Goal: Task Accomplishment & Management: Manage account settings

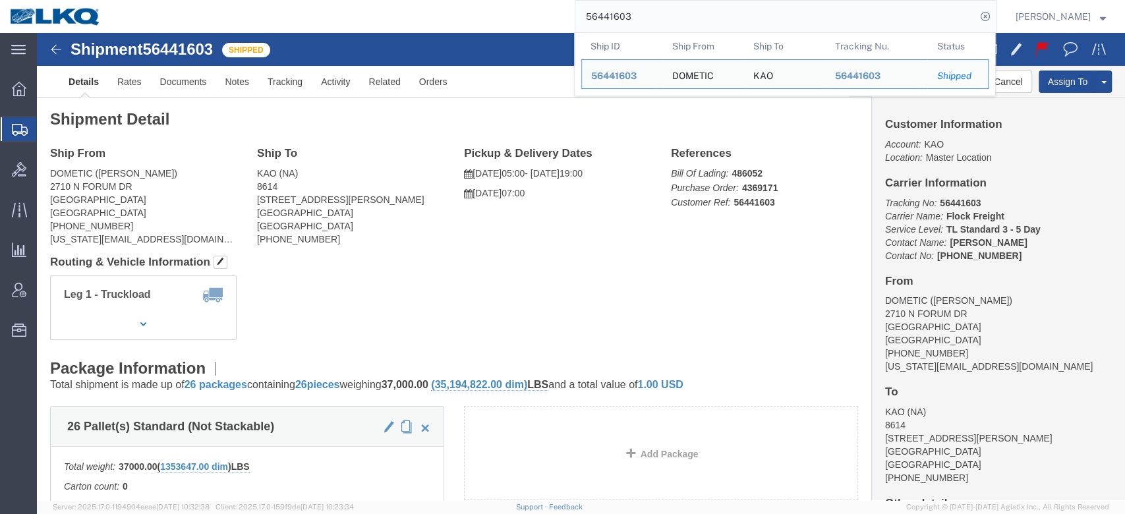
click at [638, 9] on input "56441603" at bounding box center [776, 17] width 401 height 32
paste input "39805"
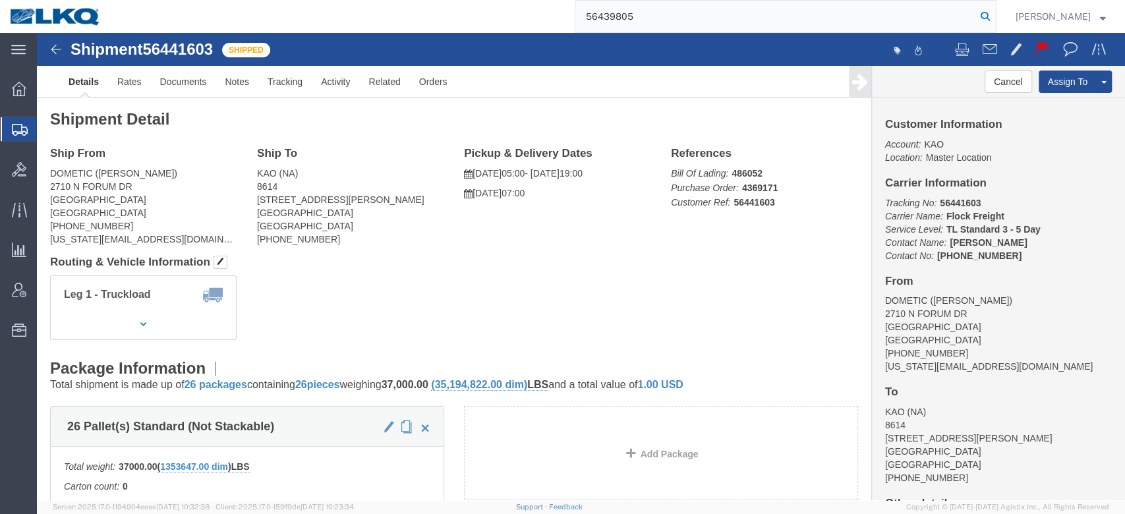
type input "56439805"
click at [995, 13] on icon at bounding box center [985, 16] width 18 height 18
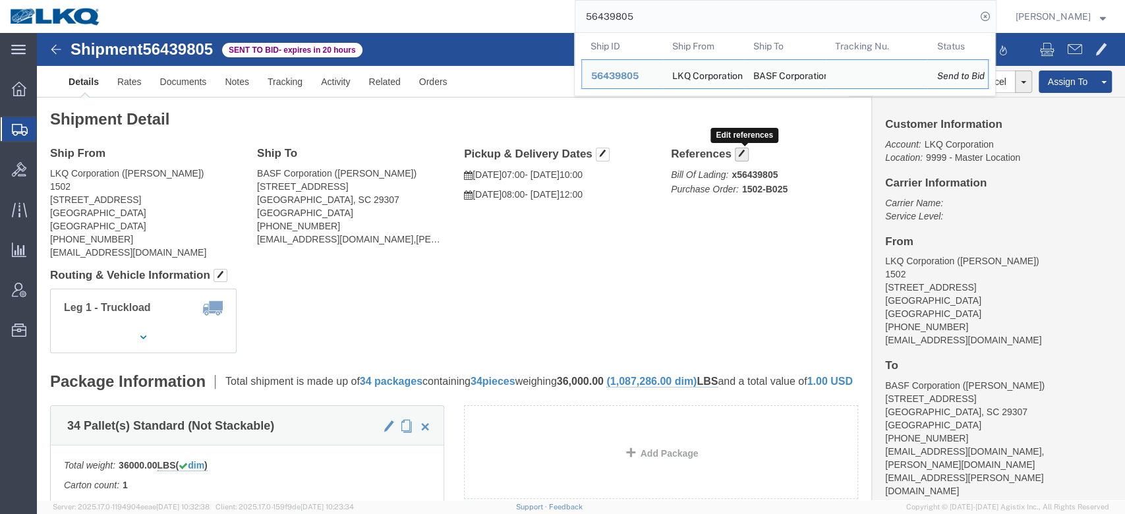
click span "button"
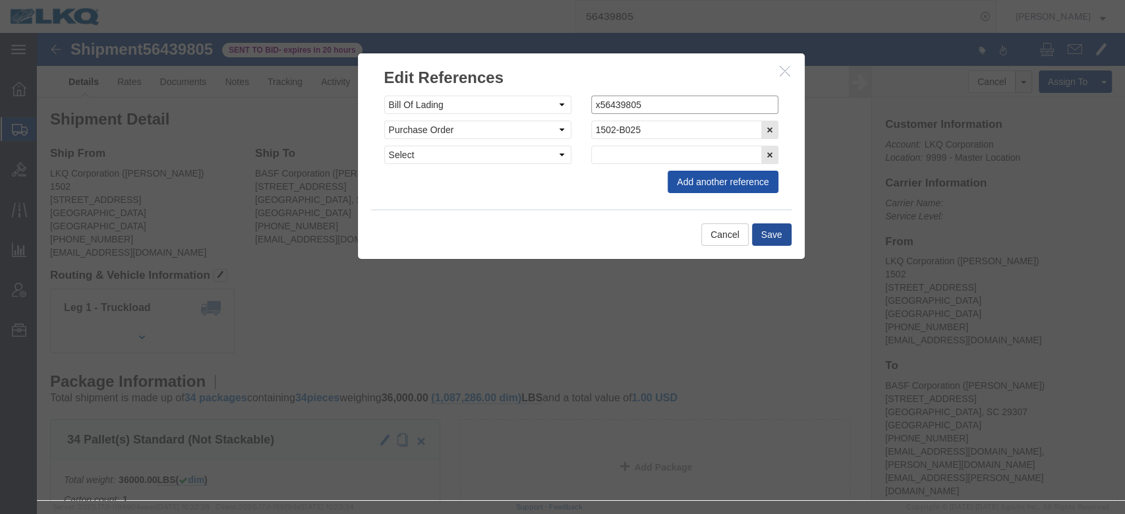
drag, startPoint x: 561, startPoint y: 66, endPoint x: 658, endPoint y: 151, distance: 128.9
click input "x56439805"
type input "56439805"
click button "Save"
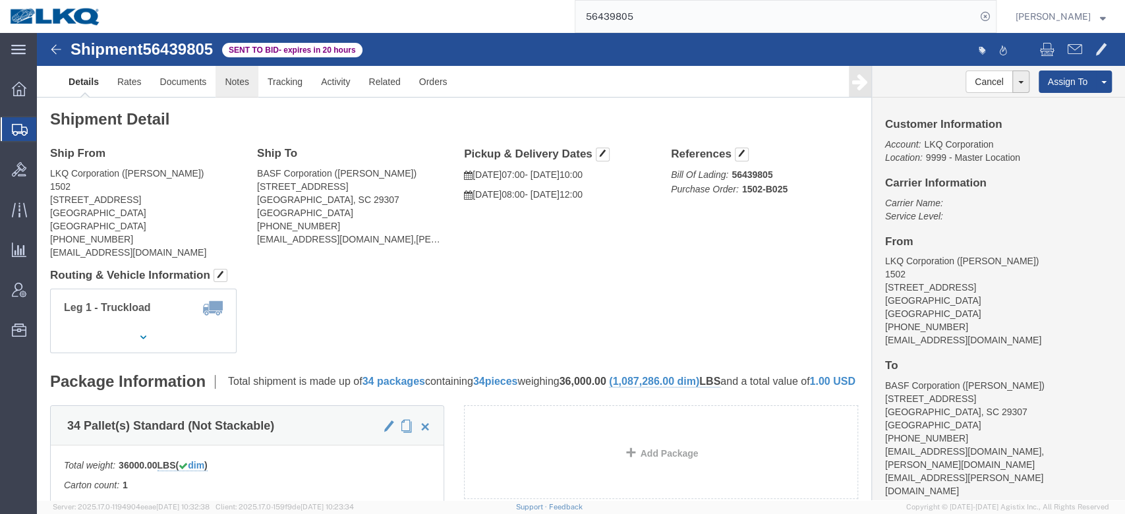
click link "Notes"
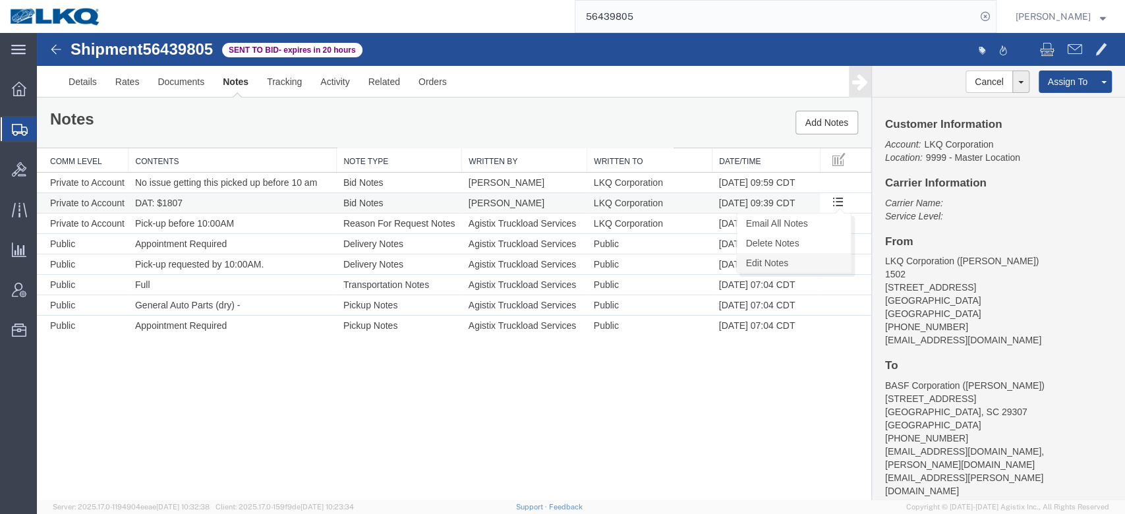
click at [766, 259] on link "Edit Notes" at bounding box center [794, 263] width 114 height 20
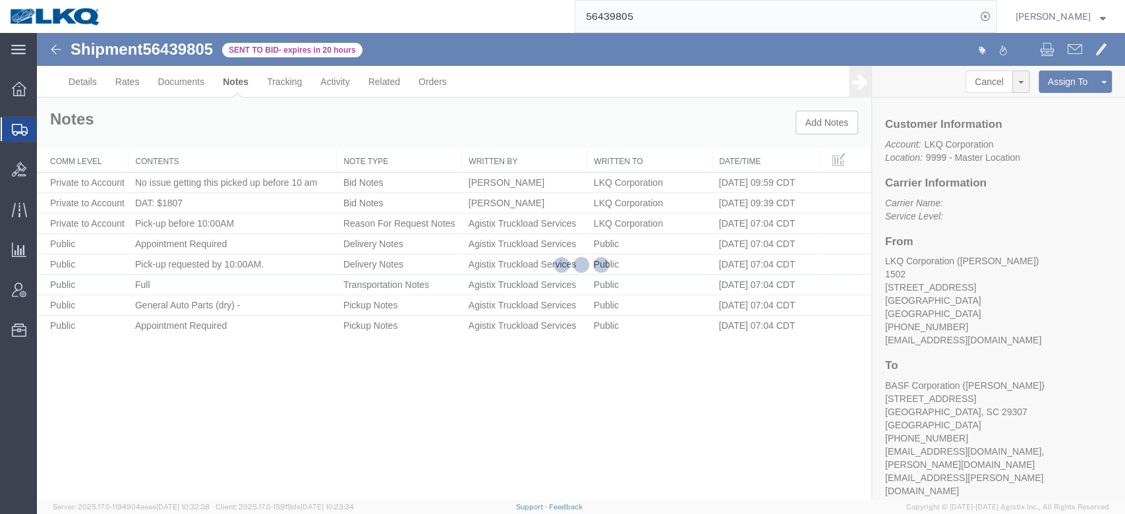
select select "BID_NOTES"
select select "PRIVATE_TO_ACCOUNT"
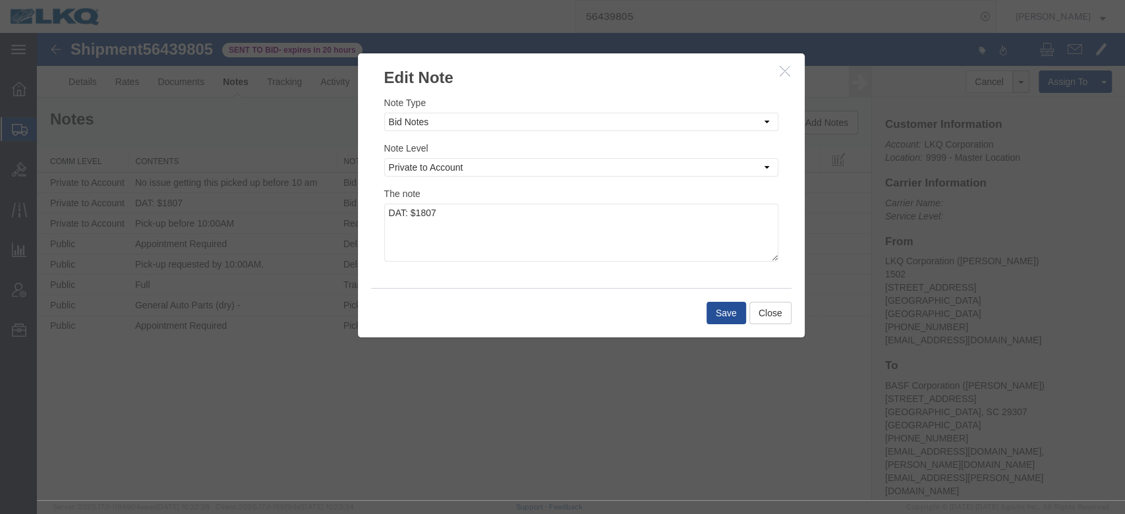
click at [498, 202] on div "The note DAT: $1807" at bounding box center [581, 224] width 394 height 75
click at [496, 214] on textarea "DAT: $1807" at bounding box center [581, 233] width 394 height 58
type textarea "DAT: $1807, Original: $2000"
click at [716, 314] on button "Save" at bounding box center [727, 313] width 40 height 22
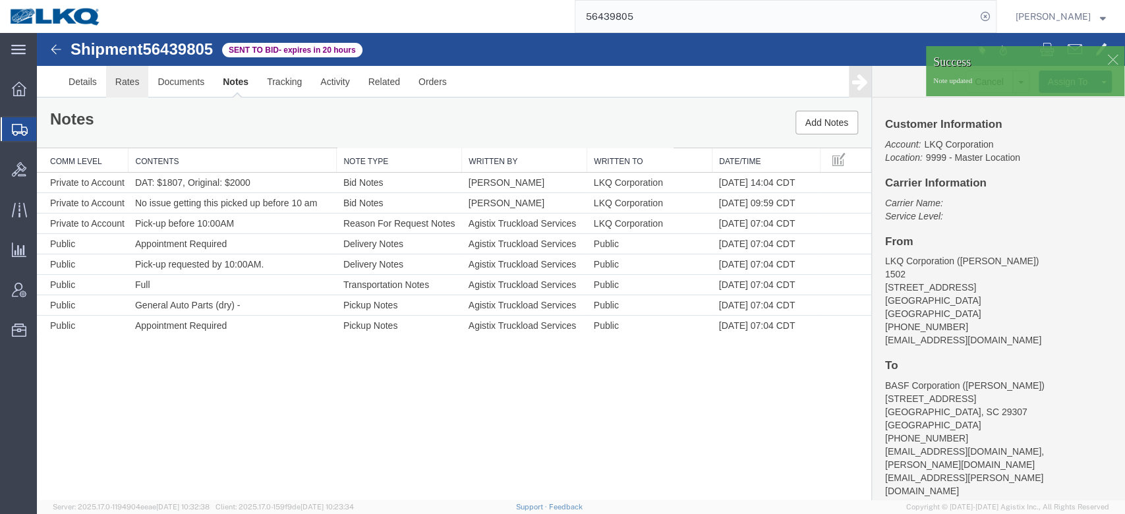
click at [125, 76] on link "Rates" at bounding box center [127, 82] width 43 height 32
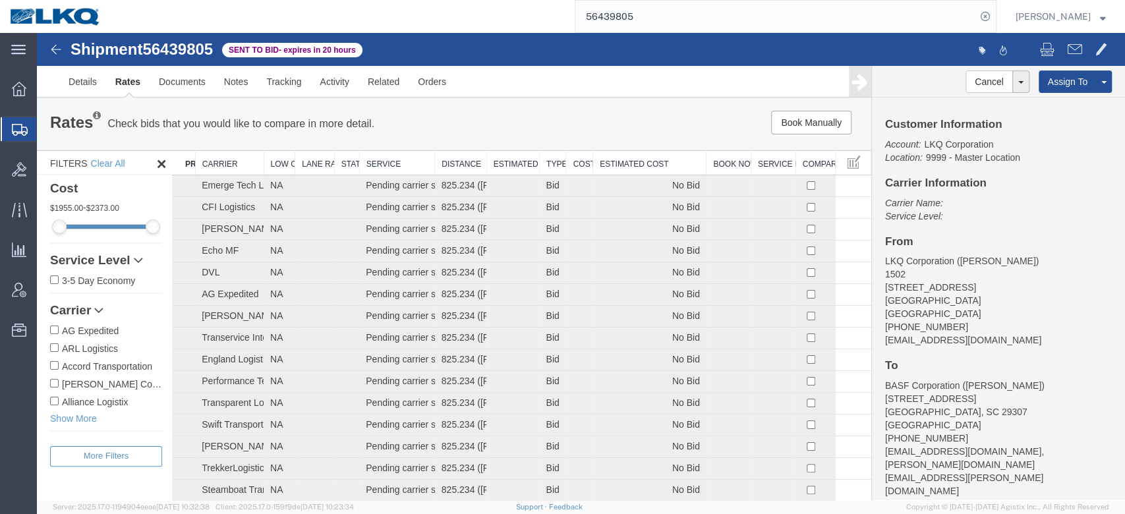
click at [618, 155] on th "Estimated Cost" at bounding box center [649, 163] width 113 height 24
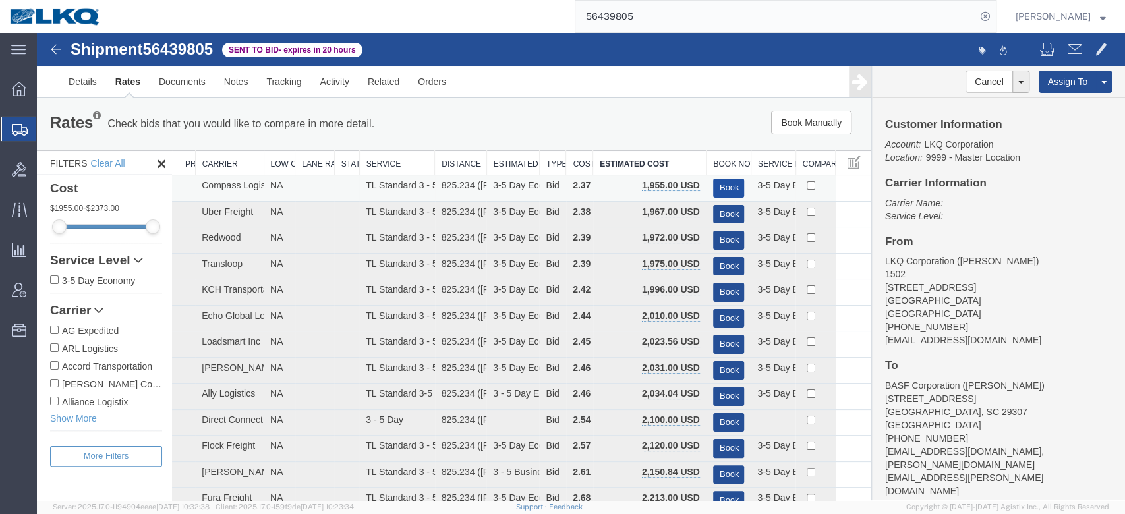
click at [713, 185] on button "Book" at bounding box center [729, 188] width 32 height 19
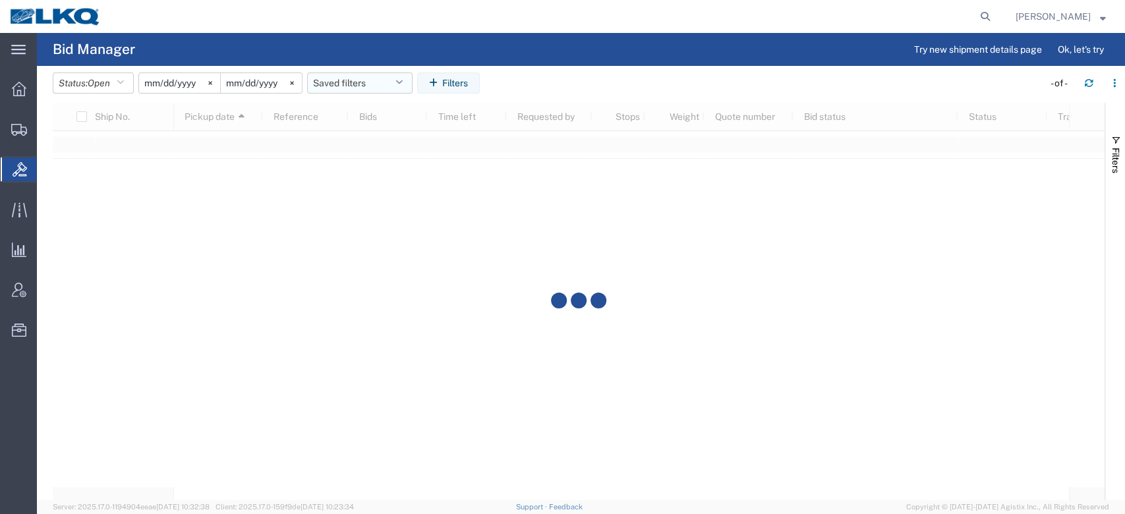
click at [383, 87] on button "Saved filters" at bounding box center [359, 83] width 105 height 21
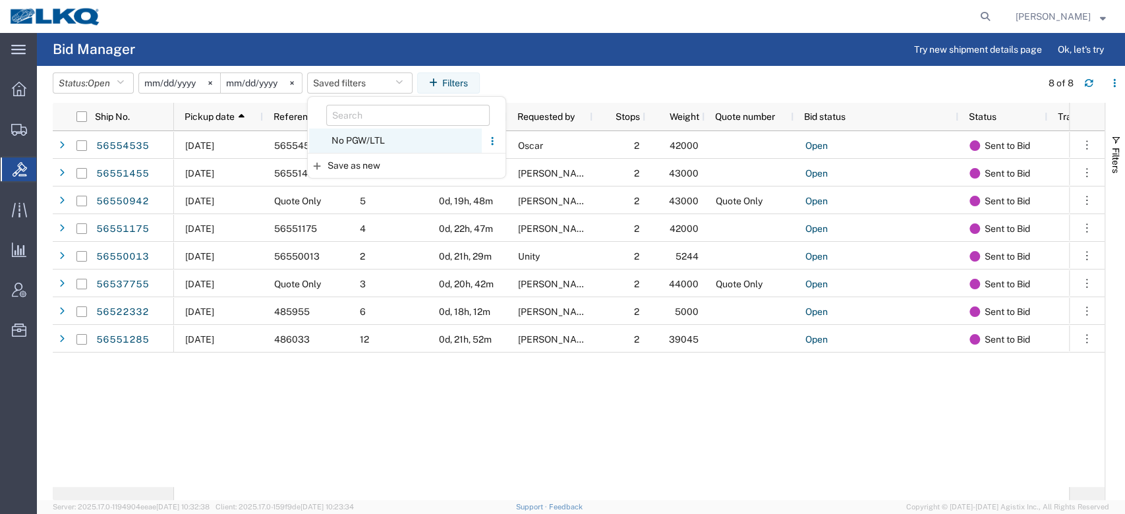
click at [378, 140] on span "No PGW/LTL" at bounding box center [395, 141] width 173 height 24
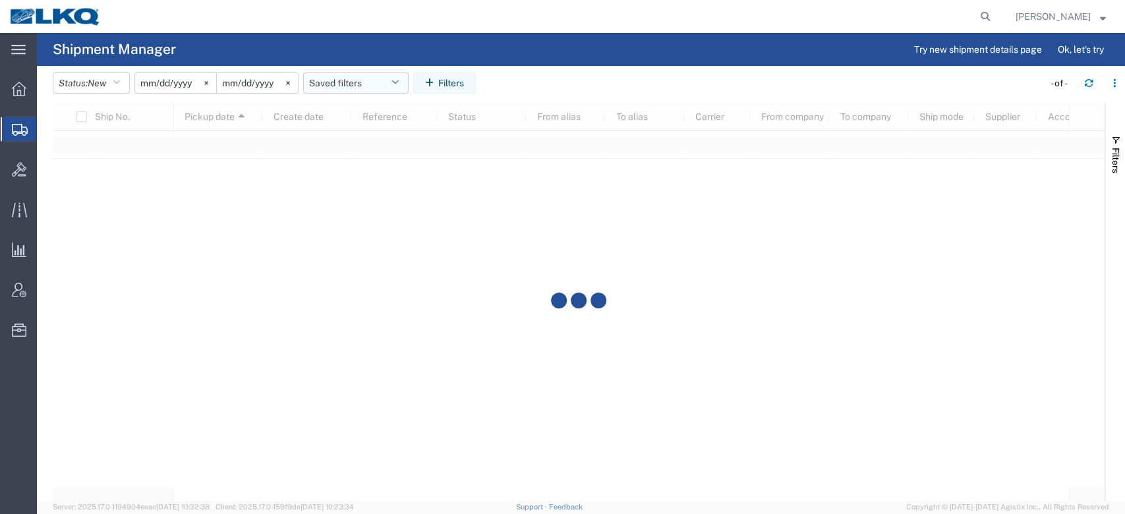
click at [364, 86] on button "Saved filters" at bounding box center [355, 83] width 105 height 21
click at [377, 163] on span "No PGW/LTL" at bounding box center [391, 165] width 173 height 24
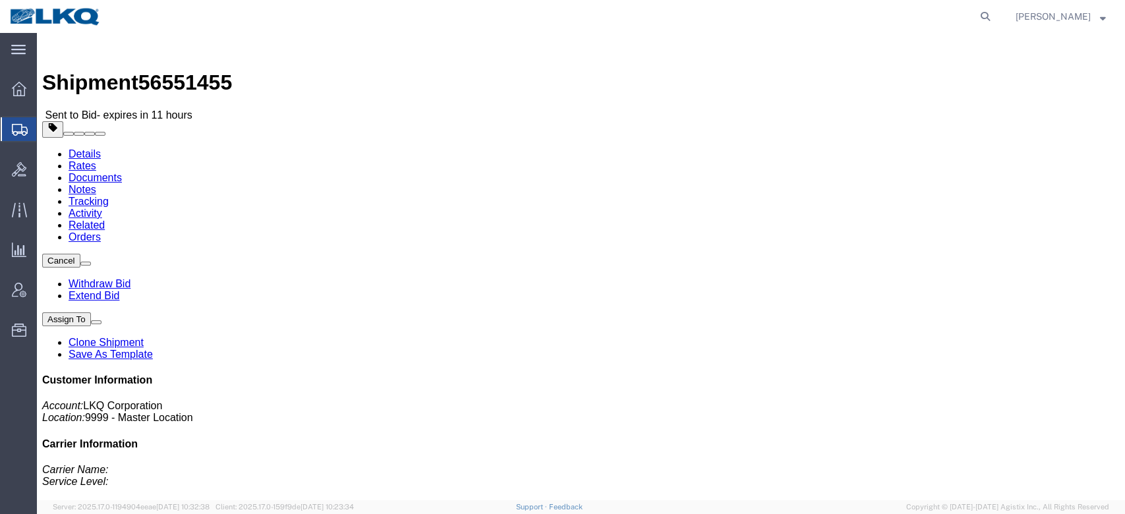
click link "Rates"
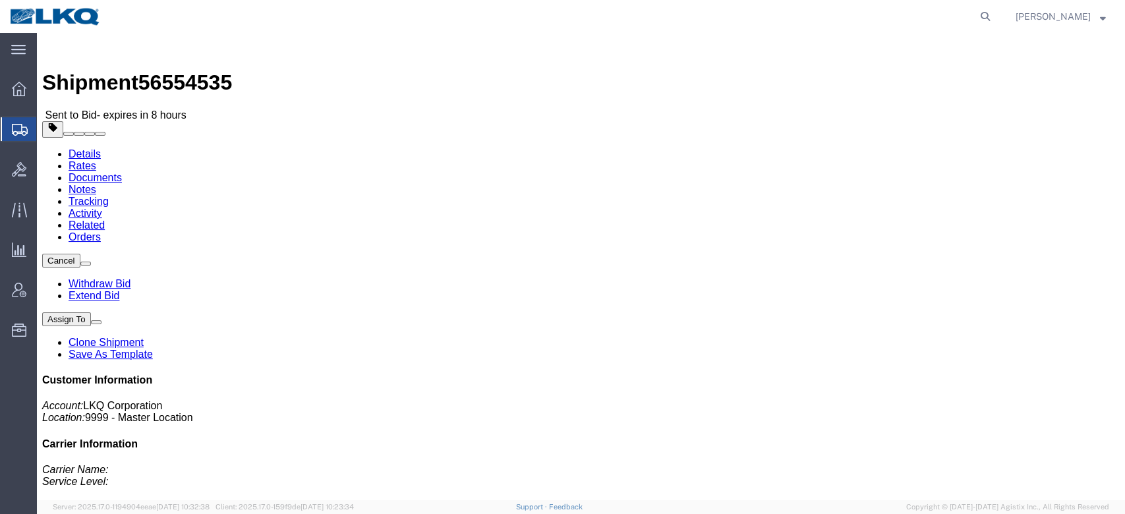
click link "Rates"
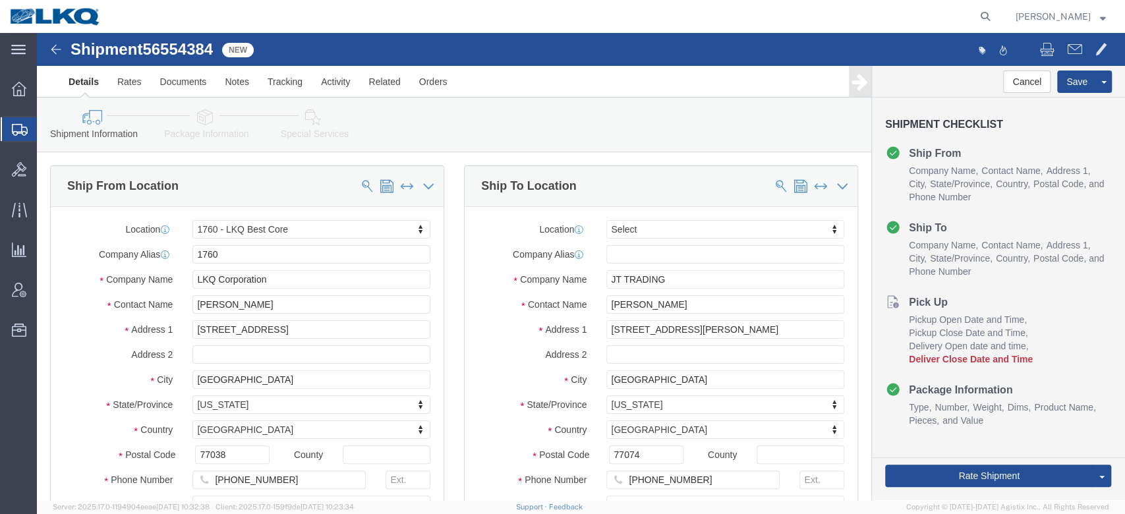
click span "56554384"
copy span "56554384"
select select "27634"
select select
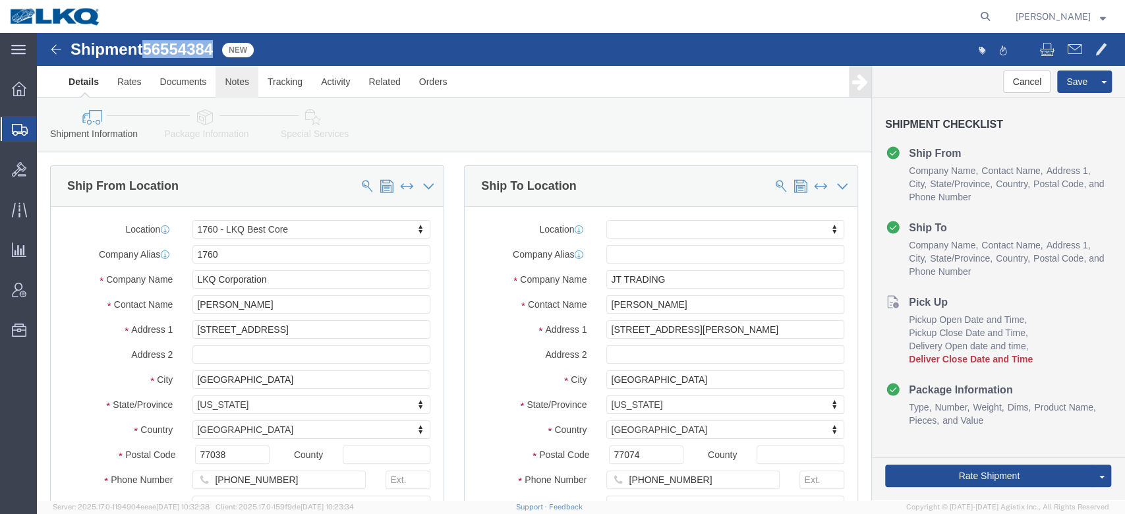
drag, startPoint x: 188, startPoint y: 53, endPoint x: 567, endPoint y: 28, distance: 380.0
click link "Notes"
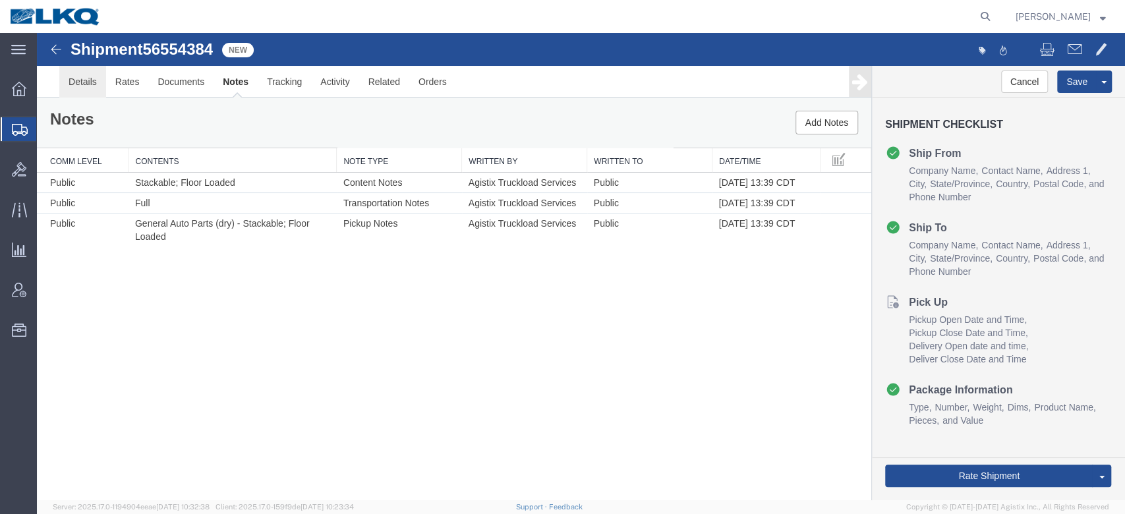
click at [90, 78] on link "Details" at bounding box center [82, 82] width 47 height 32
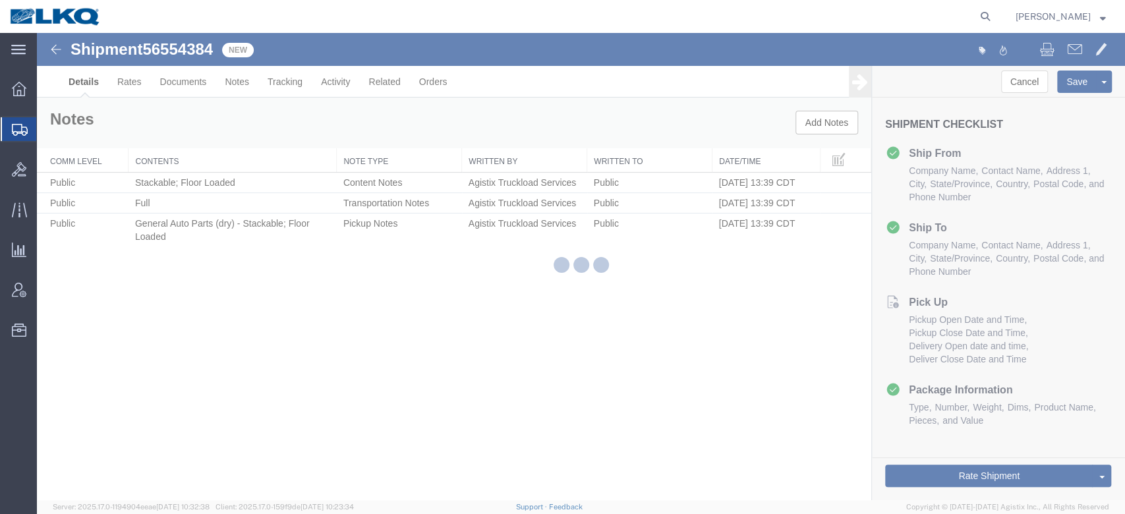
select select "27634"
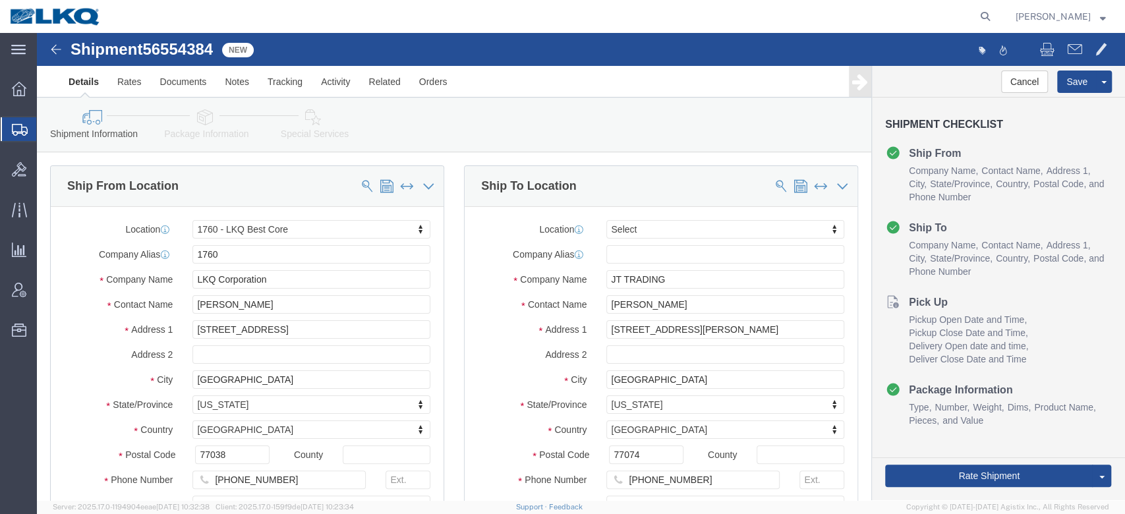
scroll to position [527, 0]
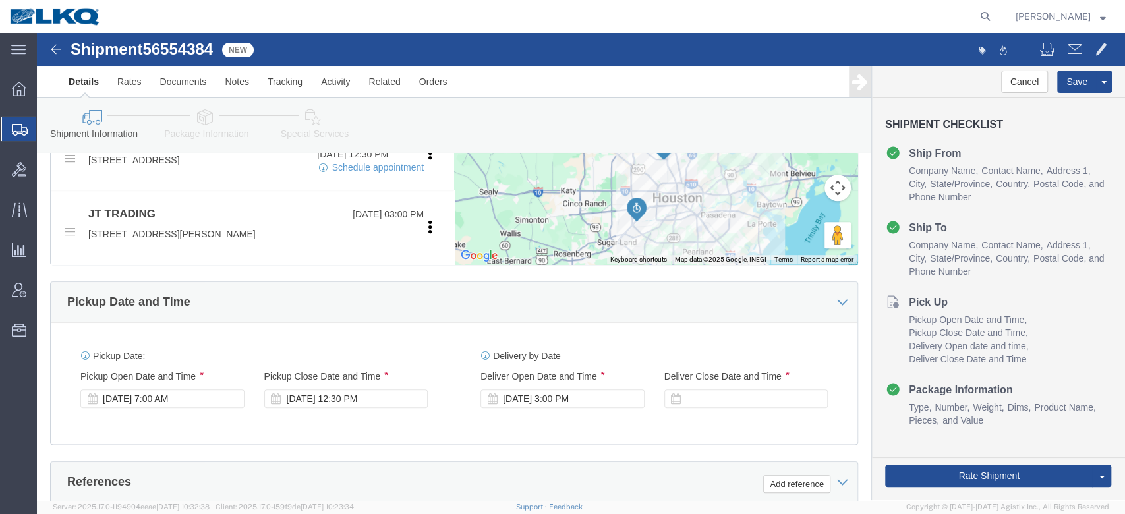
click icon
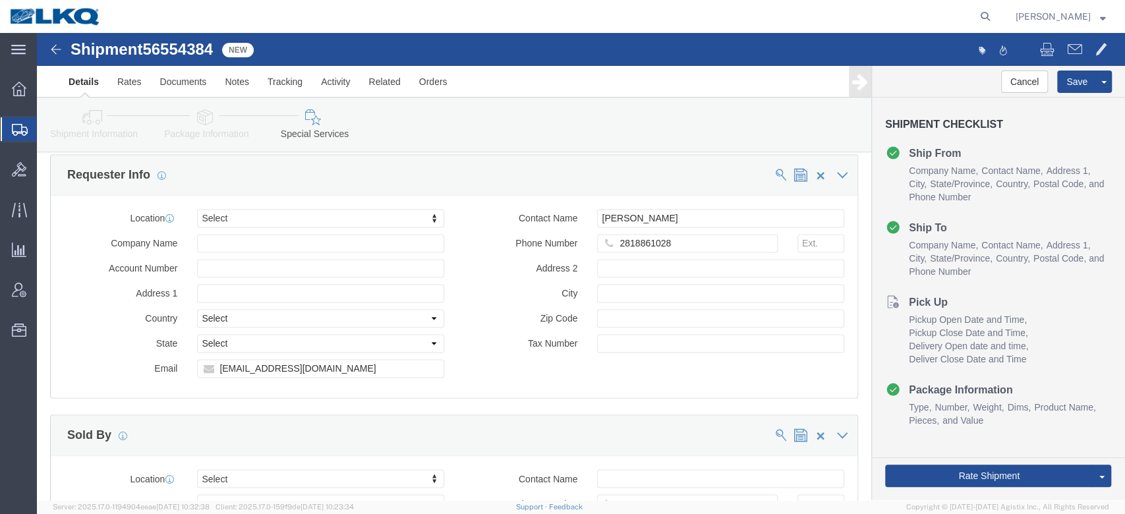
scroll to position [1226, 0]
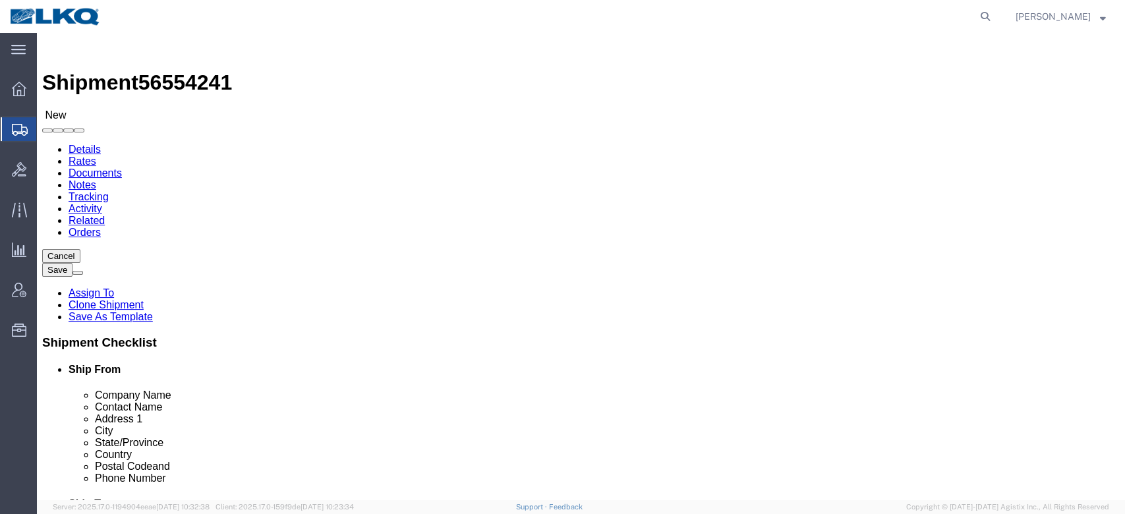
select select "27634"
select select "30704"
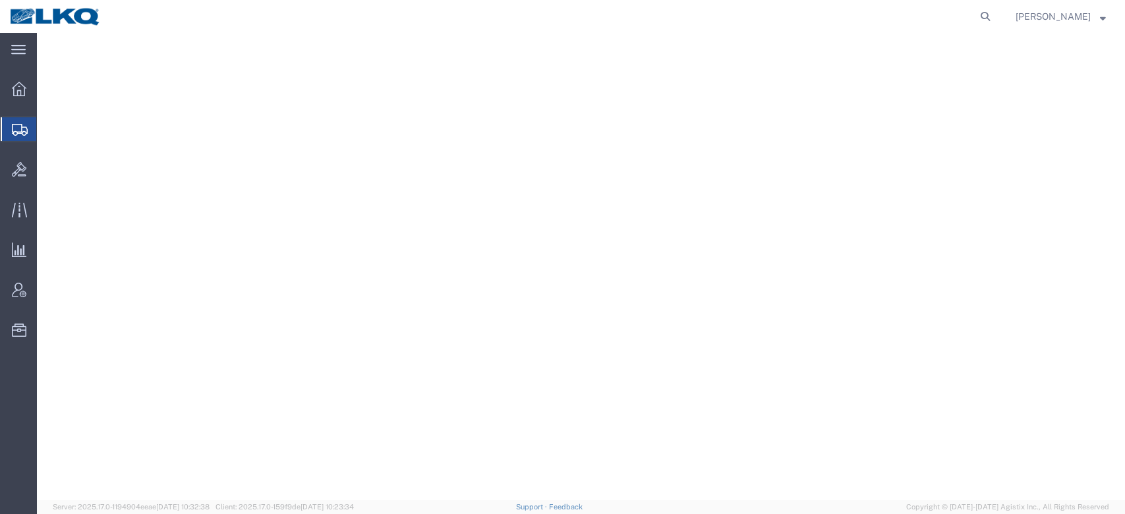
select select "28712"
select select "30704"
select select
select select "28712"
